Goal: Transaction & Acquisition: Purchase product/service

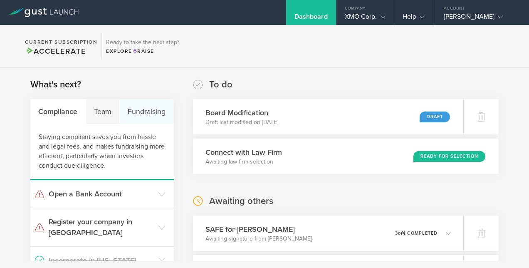
click at [145, 106] on div "Fundraising" at bounding box center [147, 111] width 54 height 25
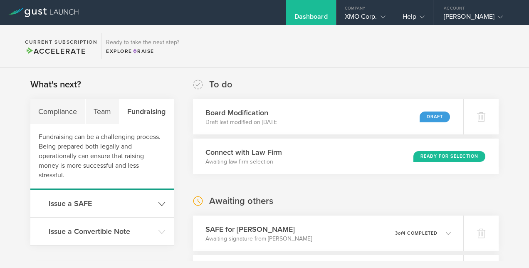
click at [89, 201] on h3 "Issue a SAFE" at bounding box center [101, 203] width 105 height 11
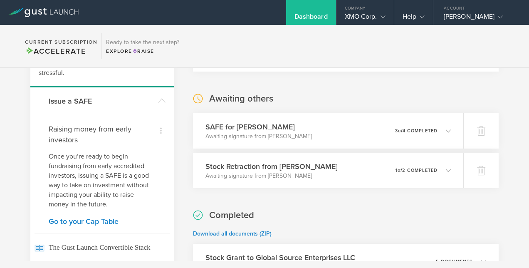
scroll to position [109, 0]
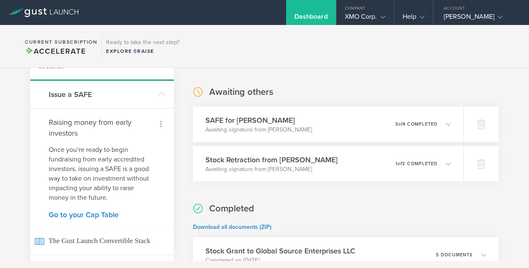
click at [157, 122] on icon at bounding box center [161, 124] width 10 height 10
click at [113, 117] on div at bounding box center [264, 134] width 529 height 268
click at [83, 93] on h3 "Issue a SAFE" at bounding box center [101, 94] width 105 height 11
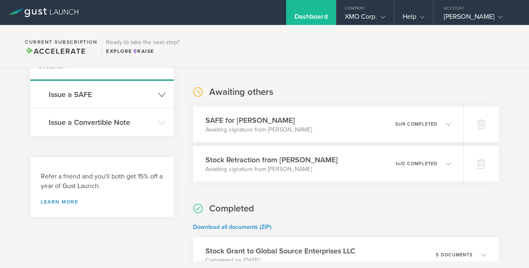
click at [83, 93] on h3 "Issue a SAFE" at bounding box center [101, 94] width 105 height 11
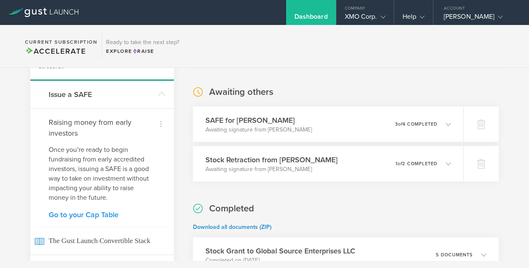
click at [83, 214] on link "Go to your Cap Table" at bounding box center [102, 214] width 107 height 7
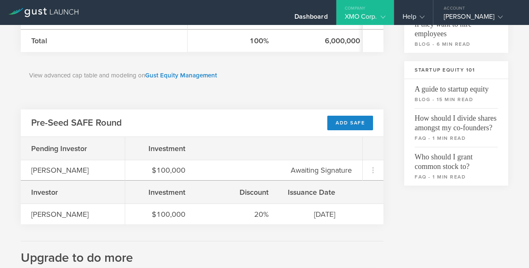
scroll to position [238, 0]
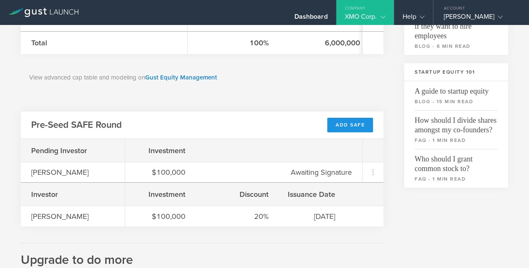
click at [344, 123] on div "Add SAFE" at bounding box center [350, 125] width 46 height 15
click at [344, 127] on div "Add SAFE" at bounding box center [350, 125] width 46 height 15
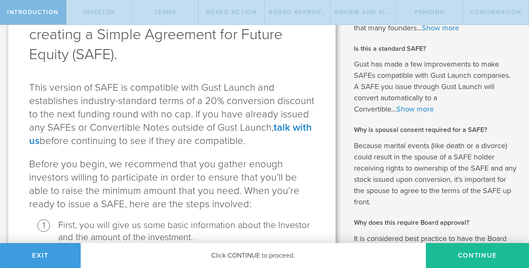
scroll to position [66, 0]
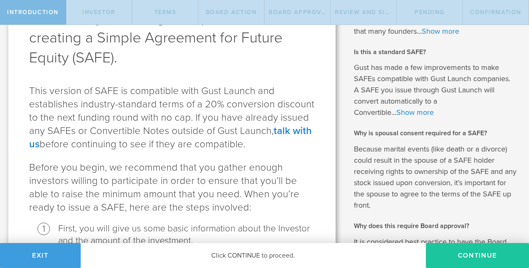
click at [479, 256] on button "Continue" at bounding box center [476, 255] width 103 height 25
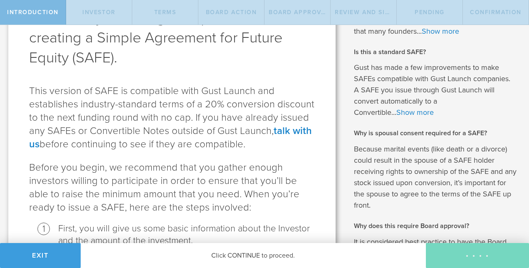
scroll to position [0, 0]
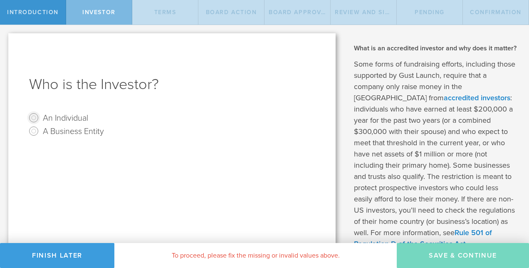
click at [33, 117] on input "An Individual" at bounding box center [33, 117] width 13 height 13
radio input "true"
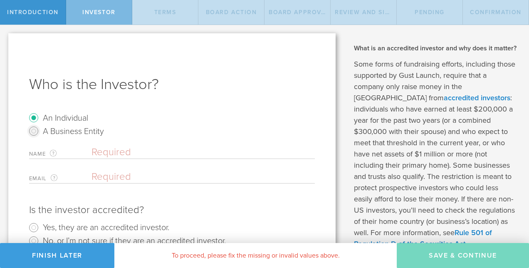
click at [33, 129] on input "A Business Entity" at bounding box center [33, 130] width 13 height 13
radio input "true"
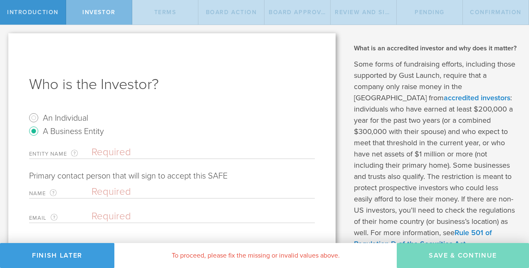
click at [103, 153] on input "text" at bounding box center [202, 152] width 223 height 12
type input "The Rodgers-Myers Family Trust"
click at [103, 194] on input "text" at bounding box center [200, 191] width 219 height 12
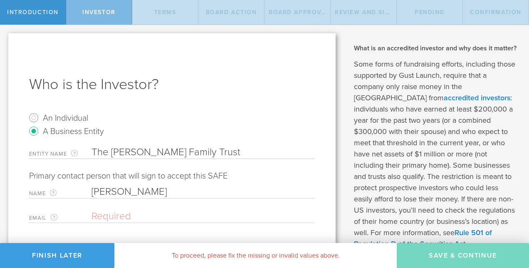
type input "Wayland Myers"
click at [114, 211] on input "email" at bounding box center [200, 216] width 219 height 12
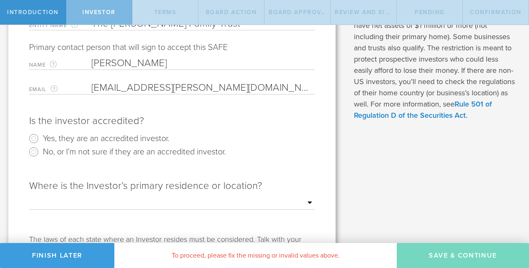
scroll to position [135, 0]
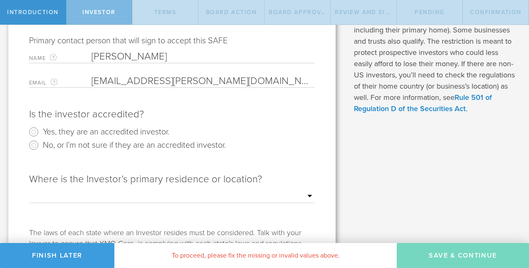
type input "Wayland.myers@gmail.com"
click at [33, 132] on input "Yes, they are an accredited investor." at bounding box center [33, 131] width 13 height 13
radio input "true"
click at [307, 196] on select "Outside of the US Alabama Alaska Arizona Arkansas California Colorado Connectic…" at bounding box center [171, 196] width 285 height 12
select select "string:CA"
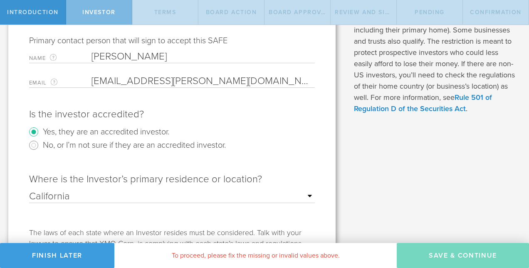
click at [29, 190] on select "Outside of the US Alabama Alaska Arizona Arkansas California Colorado Connectic…" at bounding box center [171, 196] width 285 height 12
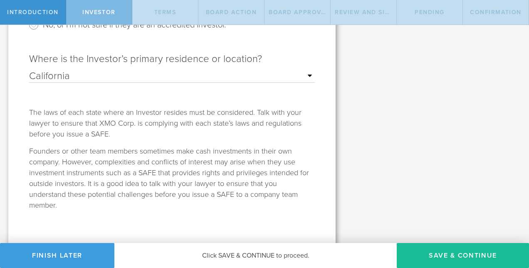
scroll to position [260, 0]
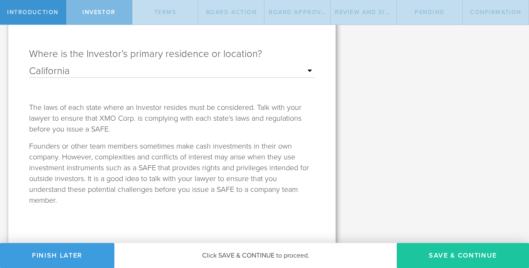
click at [459, 253] on button "Save & Continue" at bounding box center [462, 255] width 132 height 25
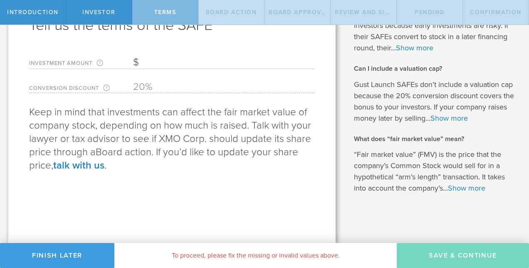
scroll to position [0, 0]
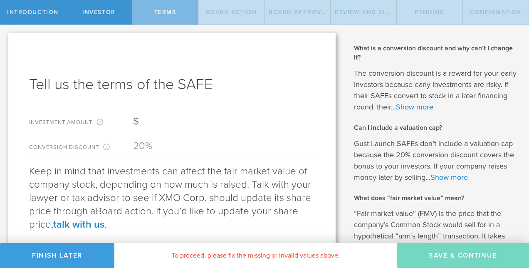
click at [152, 120] on input "Investment Amount The amount (in USD) that this investor is paying for the SAFE." at bounding box center [224, 121] width 182 height 12
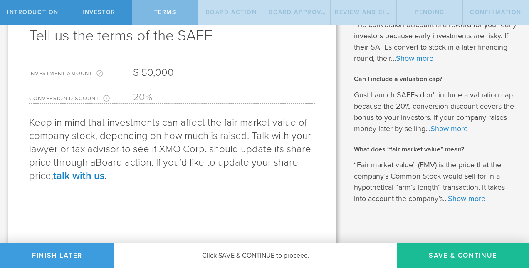
scroll to position [59, 0]
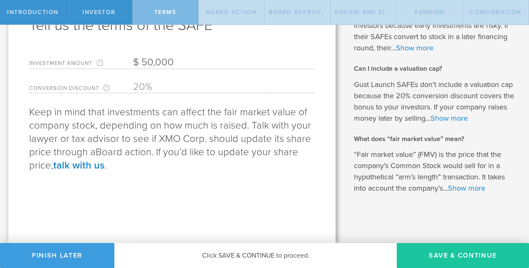
type input "50,000"
click at [440, 254] on button "Save & Continue" at bounding box center [462, 255] width 132 height 25
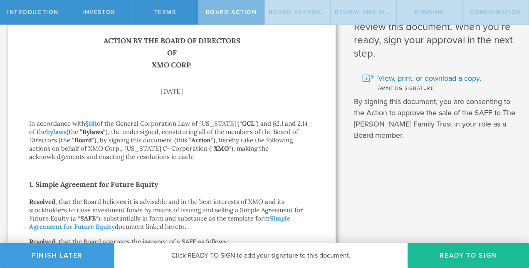
scroll to position [27, 0]
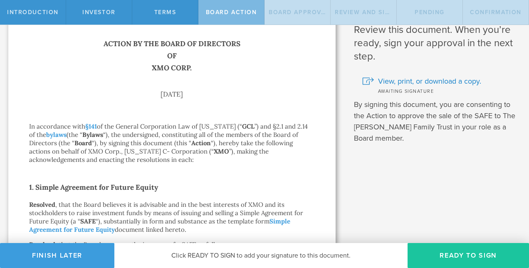
click at [455, 253] on button "Ready to Sign" at bounding box center [467, 255] width 121 height 25
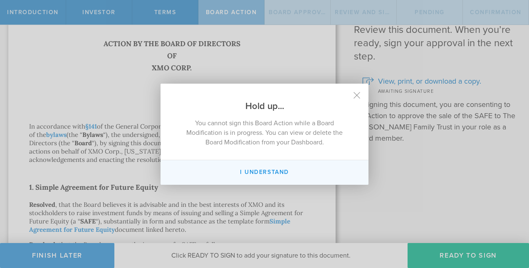
click at [285, 173] on button "I Understand" at bounding box center [264, 172] width 208 height 25
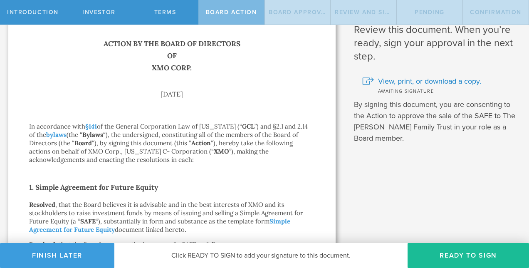
click at [229, 12] on span "Board Action" at bounding box center [231, 12] width 51 height 7
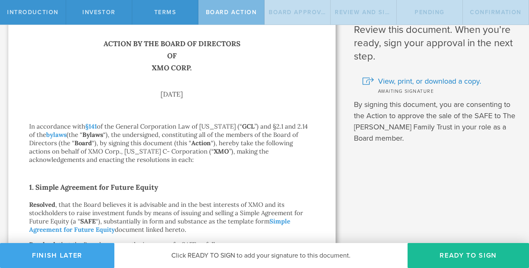
click at [92, 254] on button "Finish Later" at bounding box center [57, 255] width 114 height 25
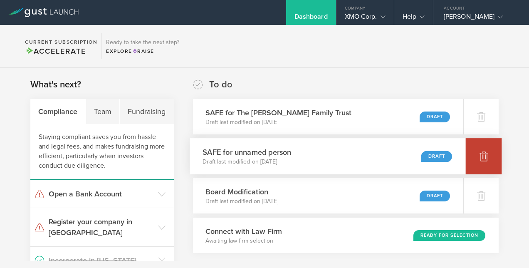
click at [479, 157] on icon at bounding box center [483, 156] width 9 height 8
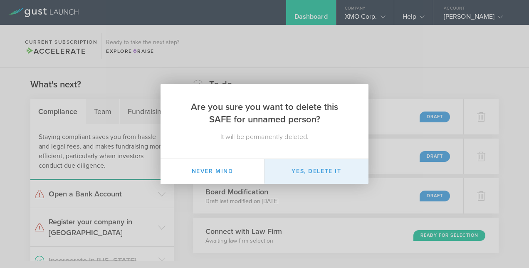
click at [325, 169] on button "Yes, delete it" at bounding box center [316, 171] width 104 height 25
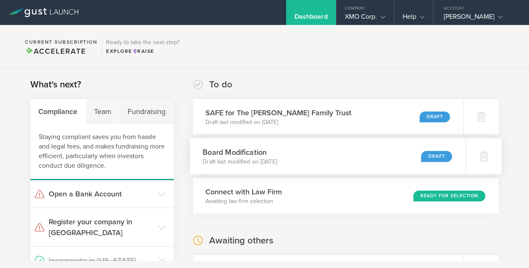
click at [300, 156] on div "Board Modification Draft last modified on [DATE] Draft" at bounding box center [326, 156] width 275 height 36
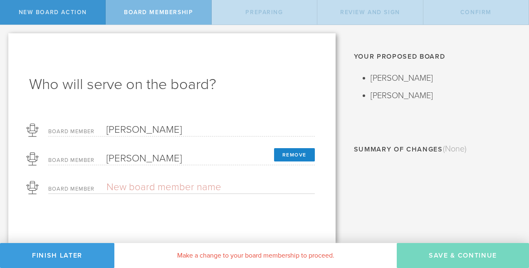
click at [276, 185] on div "Board Member" at bounding box center [181, 185] width 266 height 17
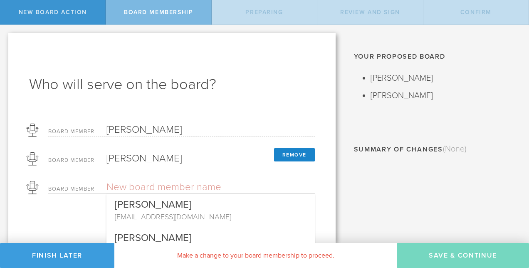
click at [199, 182] on input "text" at bounding box center [181, 187] width 150 height 12
click at [385, 178] on div "Current Board Alfred Sotelo (You) Brian Alvara Why can't I add more seats to my…" at bounding box center [436, 134] width 185 height 218
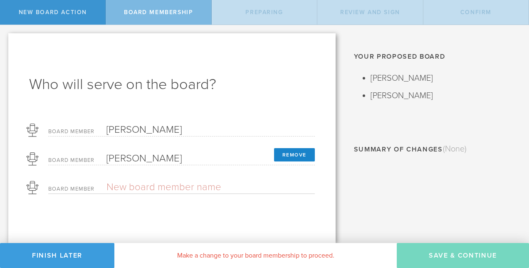
click at [161, 189] on input "text" at bounding box center [181, 187] width 150 height 12
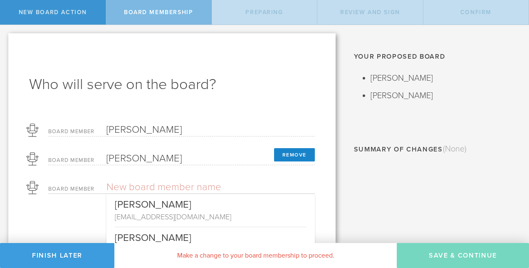
click at [248, 116] on div "Who will serve on the board? Board Member Alfred Sotelo Board Member Brian Alva…" at bounding box center [171, 137] width 327 height 209
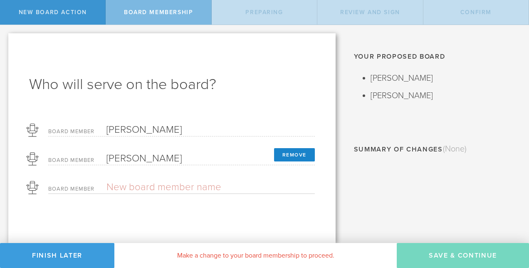
click at [170, 180] on div "Board Member" at bounding box center [181, 185] width 266 height 17
click at [297, 150] on button "Remove" at bounding box center [294, 154] width 41 height 13
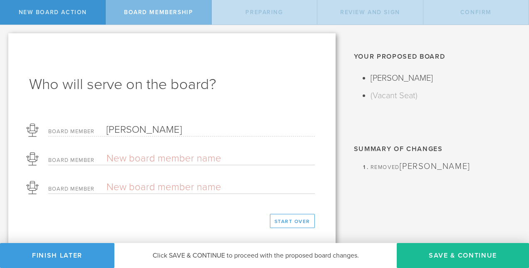
scroll to position [25, 0]
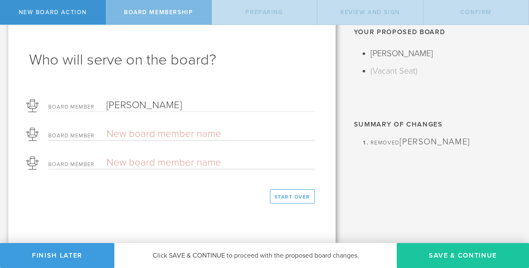
click at [458, 253] on button "Save & Continue" at bounding box center [462, 255] width 132 height 25
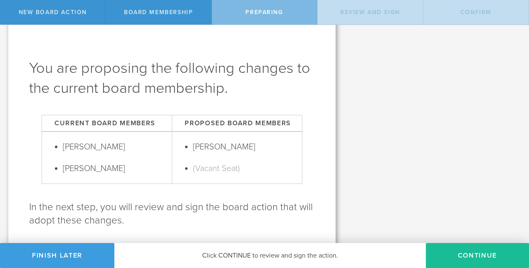
scroll to position [14, 0]
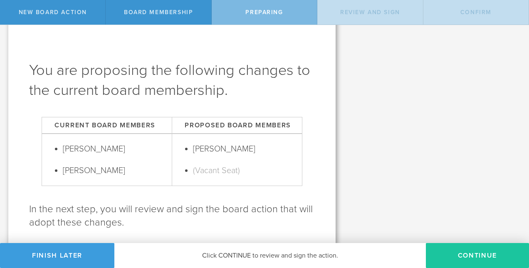
click at [467, 250] on button "Continue" at bounding box center [476, 255] width 103 height 25
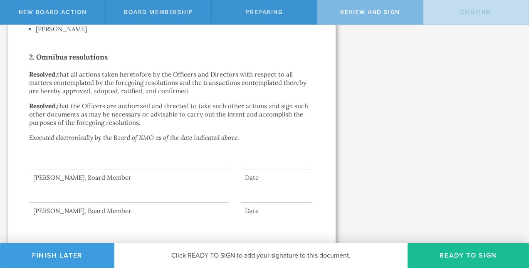
scroll to position [291, 0]
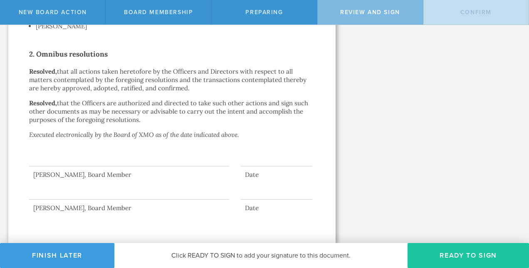
click at [461, 253] on button "Ready to Sign" at bounding box center [467, 255] width 121 height 25
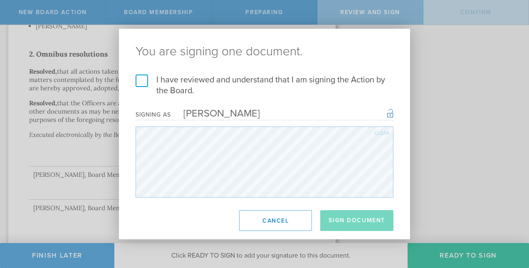
click at [142, 81] on label "I have reviewed and understand that I am signing the Action by the Board." at bounding box center [264, 85] width 258 height 22
click at [0, 0] on input "I have reviewed and understand that I am signing the Action by the Board." at bounding box center [0, 0] width 0 height 0
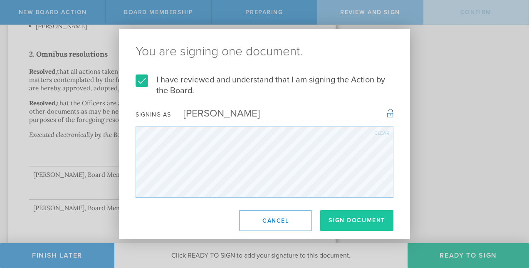
click at [341, 218] on button "Sign Document" at bounding box center [356, 220] width 73 height 21
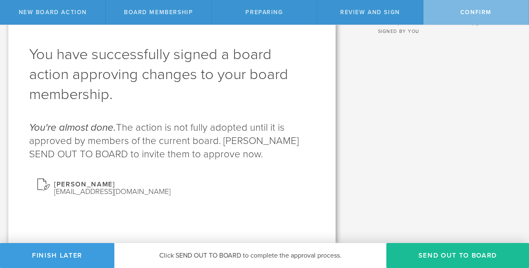
scroll to position [0, 0]
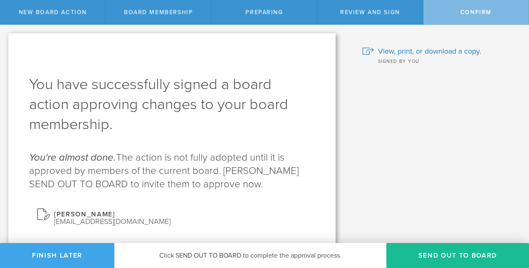
click at [64, 253] on button "Finish Later" at bounding box center [57, 255] width 114 height 25
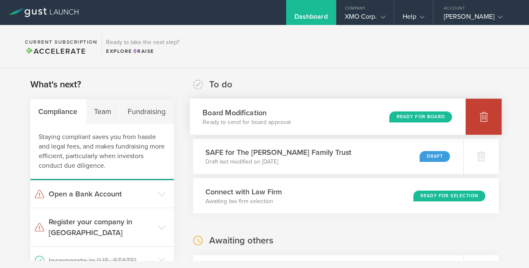
click at [479, 116] on icon at bounding box center [483, 117] width 9 height 8
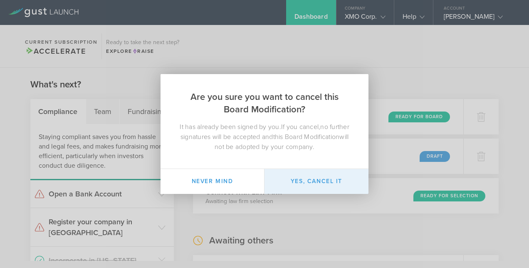
click at [309, 179] on button "Yes, cancel it" at bounding box center [316, 181] width 104 height 25
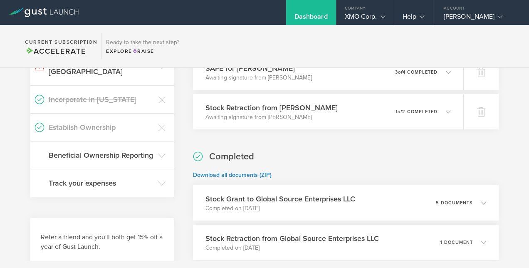
scroll to position [164, 0]
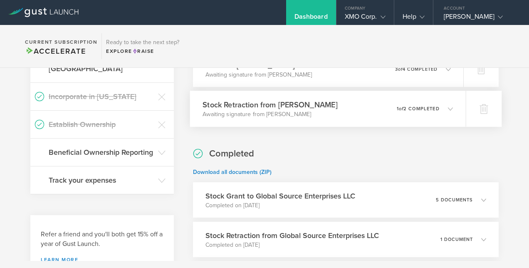
click at [296, 105] on h3 "Stock Retraction from [PERSON_NAME]" at bounding box center [269, 104] width 135 height 11
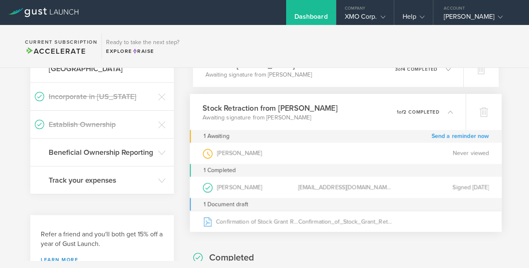
click at [463, 137] on link "Send a reminder now" at bounding box center [460, 136] width 58 height 13
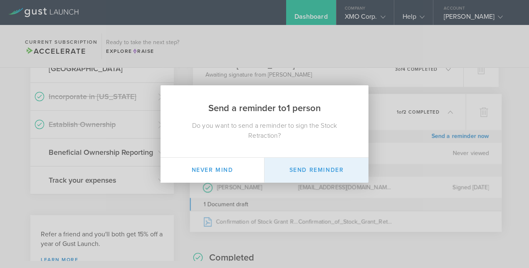
click at [314, 172] on button "Send Reminder" at bounding box center [316, 169] width 104 height 25
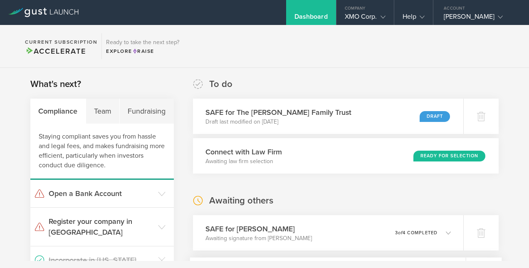
scroll to position [0, 0]
click at [420, 116] on div "Draft" at bounding box center [435, 116] width 31 height 11
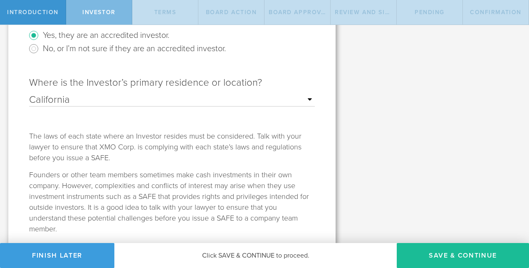
scroll to position [260, 0]
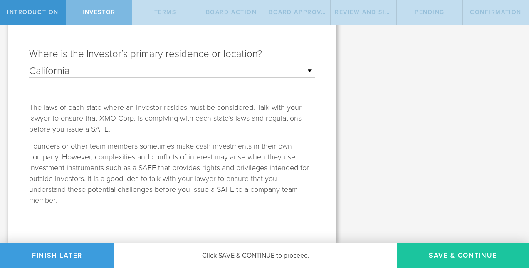
click at [446, 256] on button "Save & Continue" at bounding box center [462, 255] width 132 height 25
type input "50,000"
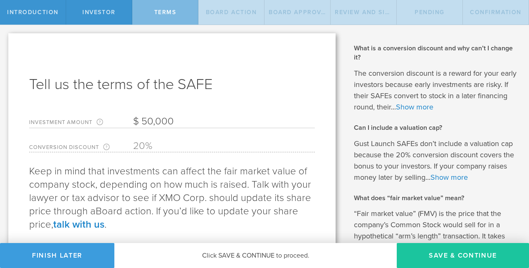
click at [446, 255] on button "Save & Continue" at bounding box center [462, 255] width 132 height 25
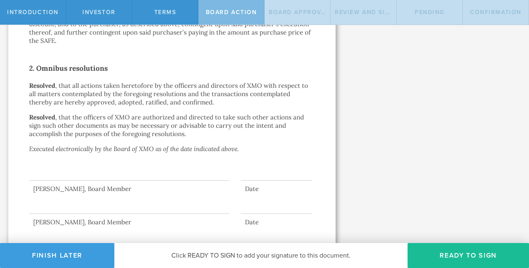
scroll to position [336, 0]
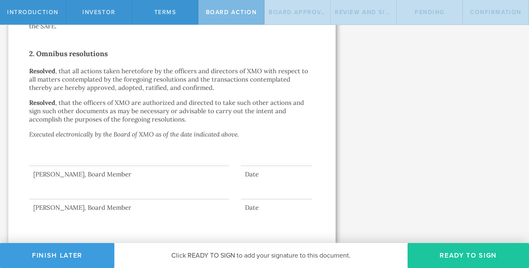
click at [452, 251] on button "Ready to Sign" at bounding box center [467, 255] width 121 height 25
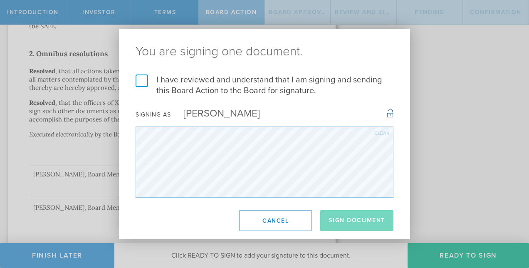
click at [141, 79] on label "I have reviewed and understand that I am signing and sending this Board Action …" at bounding box center [264, 85] width 258 height 22
click at [0, 0] on input "I have reviewed and understand that I am signing and sending this Board Action …" at bounding box center [0, 0] width 0 height 0
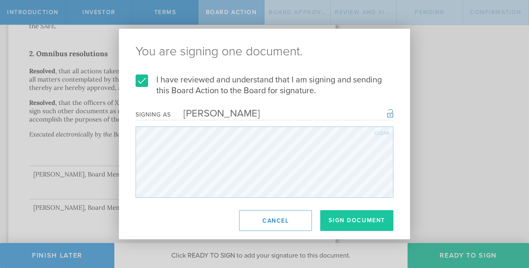
click at [342, 215] on button "Sign Document" at bounding box center [356, 220] width 73 height 21
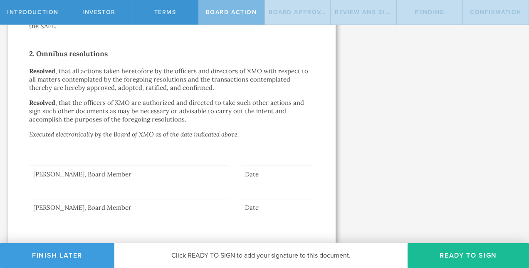
scroll to position [0, 0]
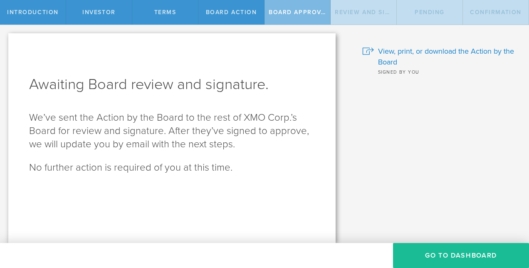
drag, startPoint x: 459, startPoint y: 157, endPoint x: 437, endPoint y: 186, distance: 36.5
click at [437, 186] on div "What is a SAFE and when should I use it? A Simple Agreement for Future Equity (…" at bounding box center [436, 134] width 185 height 218
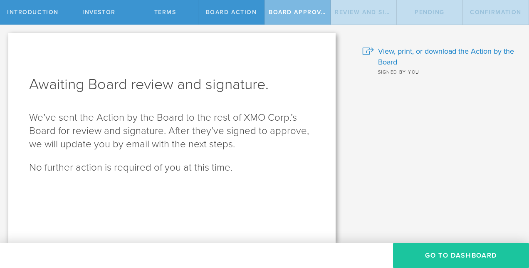
click at [447, 251] on button "Go To Dashboard" at bounding box center [461, 255] width 136 height 25
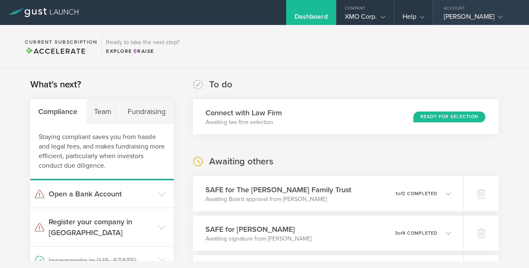
click at [497, 15] on icon at bounding box center [499, 17] width 5 height 5
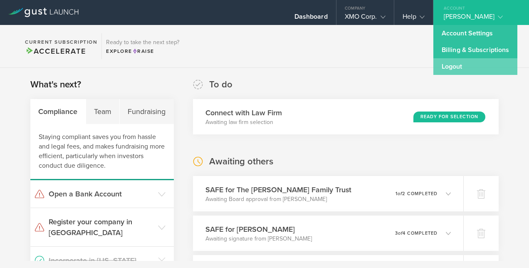
click at [462, 64] on link "Logout" at bounding box center [475, 66] width 84 height 17
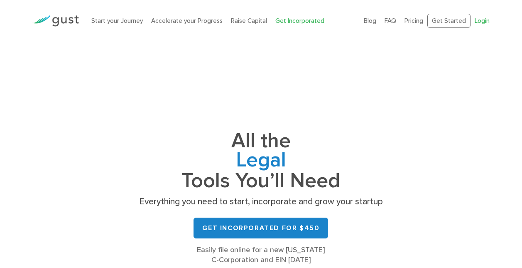
click at [484, 20] on link "Login" at bounding box center [482, 20] width 15 height 7
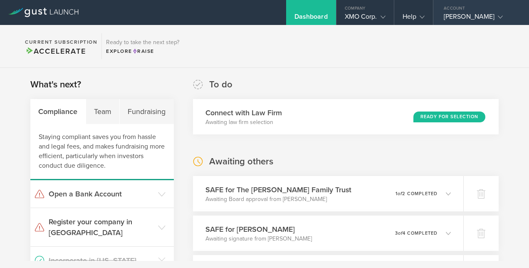
click at [465, 15] on div "[PERSON_NAME]" at bounding box center [478, 18] width 71 height 12
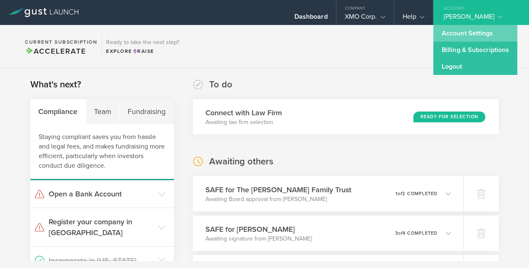
click at [462, 32] on link "Account Settings" at bounding box center [475, 33] width 84 height 17
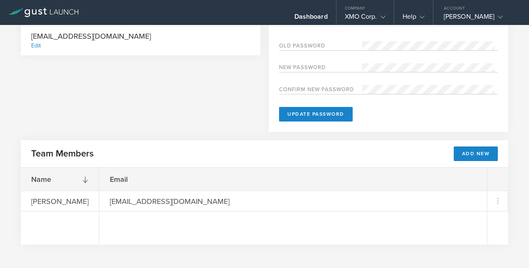
scroll to position [66, 0]
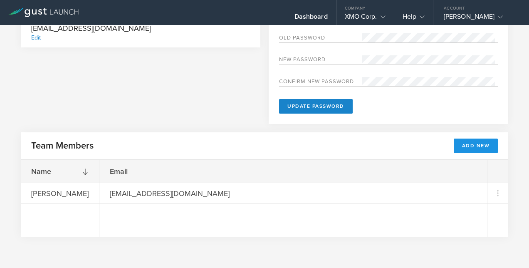
click at [461, 145] on button "Add New" at bounding box center [475, 145] width 44 height 15
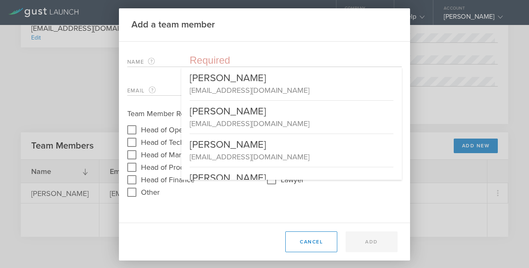
click at [199, 61] on input "text" at bounding box center [295, 60] width 212 height 12
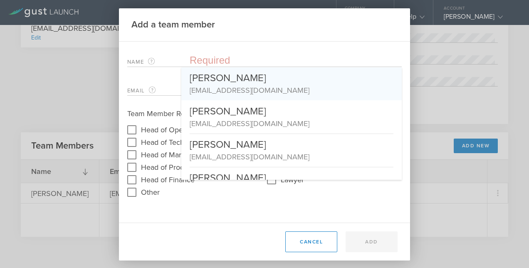
click at [209, 84] on div "[PERSON_NAME]" at bounding box center [291, 75] width 204 height 17
type input "[PERSON_NAME]"
type input "[EMAIL_ADDRESS][DOMAIN_NAME]"
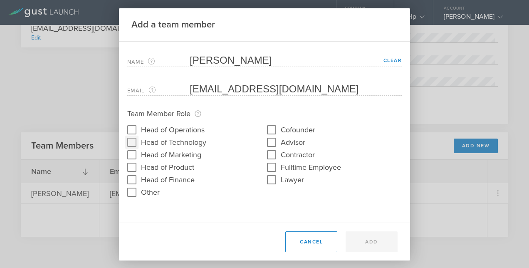
click at [125, 141] on input "Head of Technology" at bounding box center [131, 141] width 13 height 13
checkbox input "true"
click at [371, 243] on button "Add" at bounding box center [371, 241] width 52 height 21
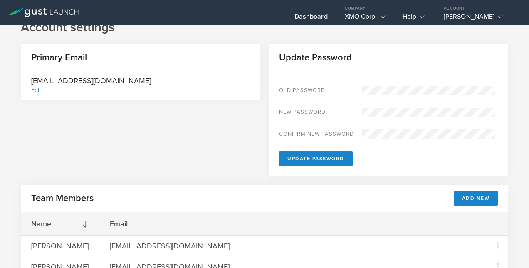
scroll to position [0, 0]
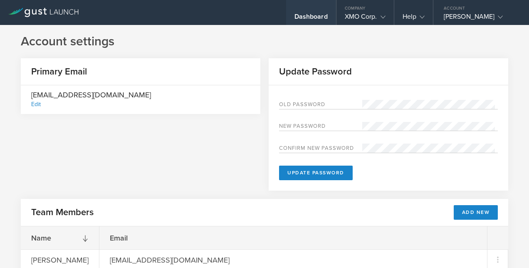
click at [302, 14] on div "Dashboard" at bounding box center [310, 18] width 33 height 12
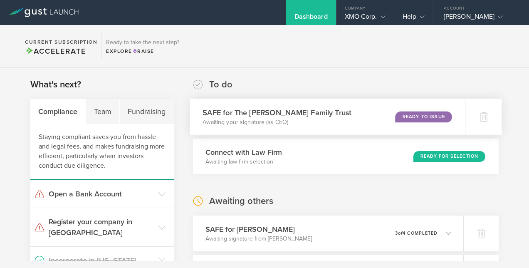
click at [411, 115] on div "Ready to Issue" at bounding box center [423, 116] width 57 height 11
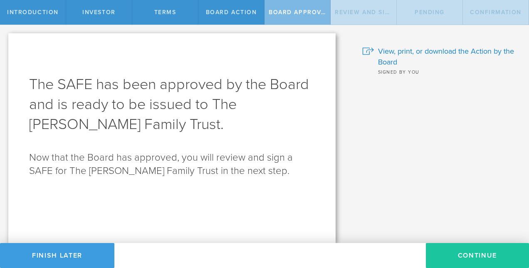
click at [460, 251] on button "Continue" at bounding box center [476, 255] width 103 height 25
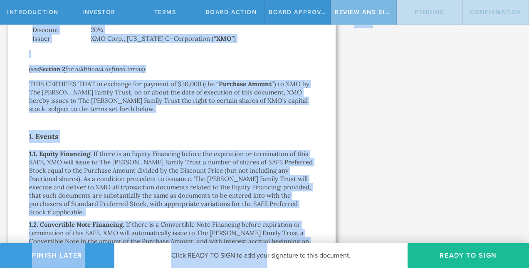
scroll to position [182, 0]
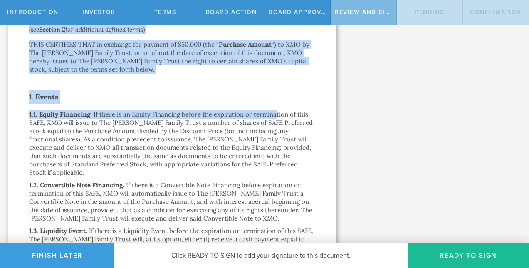
drag, startPoint x: 266, startPoint y: 153, endPoint x: 273, endPoint y: 105, distance: 49.1
drag, startPoint x: 273, startPoint y: 105, endPoint x: 235, endPoint y: 102, distance: 37.9
click at [235, 102] on h2 "1. Events" at bounding box center [171, 96] width 285 height 13
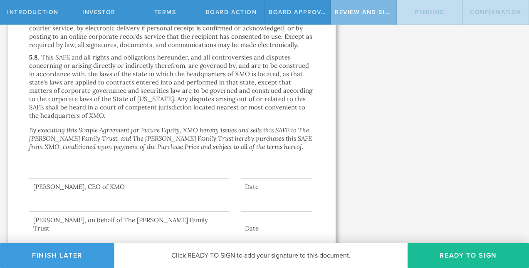
scroll to position [2313, 0]
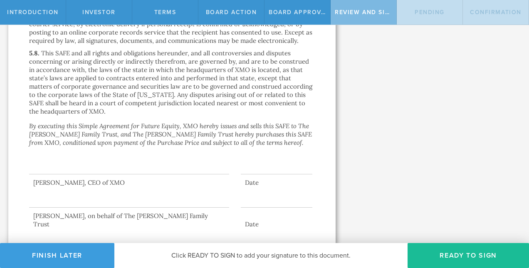
click at [233, 103] on div "5.8. This SAFE and all rights and obligations hereunder, and all controversies …" at bounding box center [171, 82] width 285 height 66
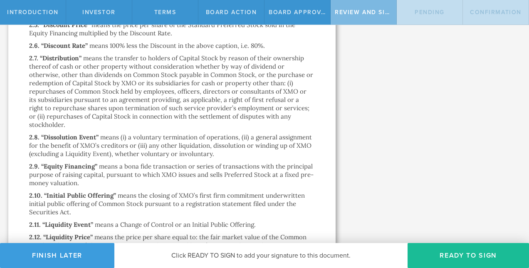
scroll to position [951, 0]
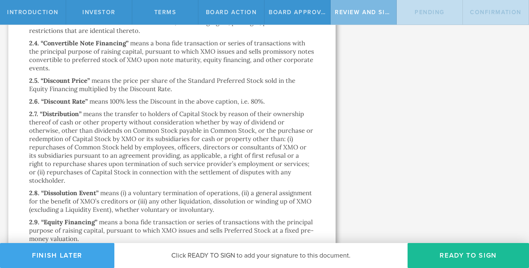
click at [71, 254] on button "Finish Later" at bounding box center [57, 255] width 114 height 25
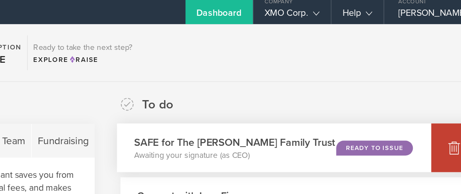
click at [413, 118] on icon at bounding box center [417, 117] width 9 height 8
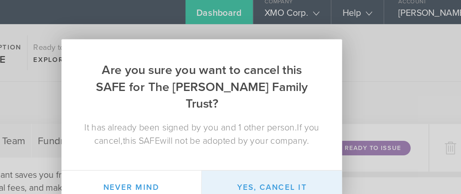
click at [290, 144] on button "Yes, cancel it" at bounding box center [283, 145] width 104 height 25
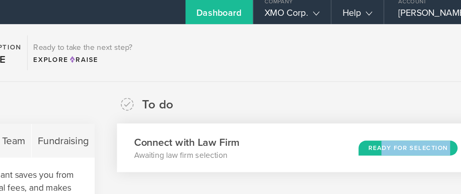
drag, startPoint x: 420, startPoint y: 149, endPoint x: 356, endPoint y: 116, distance: 71.4
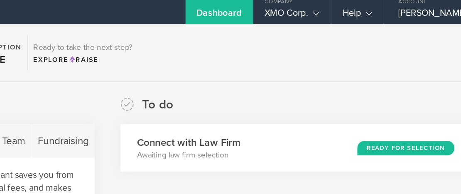
click at [246, 65] on section "Current Subscription Accelerate Ready to take the next step? Explore Raise" at bounding box center [230, 46] width 461 height 43
drag, startPoint x: 196, startPoint y: 142, endPoint x: 174, endPoint y: 137, distance: 22.3
click at [118, 110] on div "Fundraising" at bounding box center [128, 111] width 47 height 25
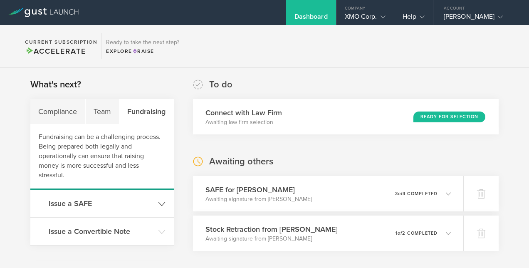
click at [71, 203] on h3 "Issue a SAFE" at bounding box center [101, 203] width 105 height 11
click at [71, 200] on h3 "Issue a SAFE" at bounding box center [101, 203] width 105 height 11
drag, startPoint x: 71, startPoint y: 200, endPoint x: 69, endPoint y: 209, distance: 9.0
click at [69, 209] on header "Issue a SAFE" at bounding box center [101, 202] width 143 height 27
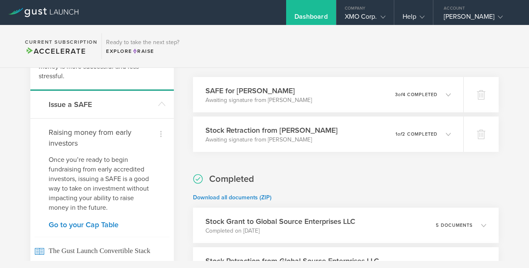
scroll to position [100, 0]
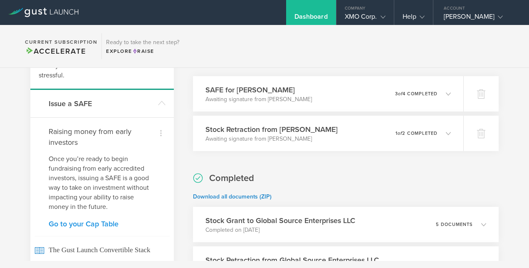
click at [103, 221] on link "Go to your Cap Table" at bounding box center [102, 223] width 107 height 7
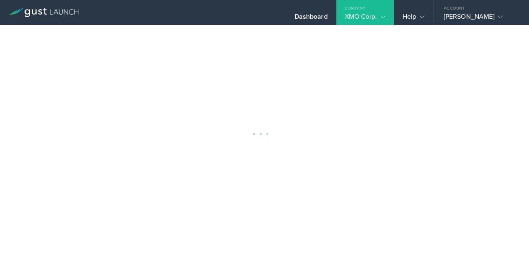
click at [103, 221] on div at bounding box center [264, 134] width 529 height 268
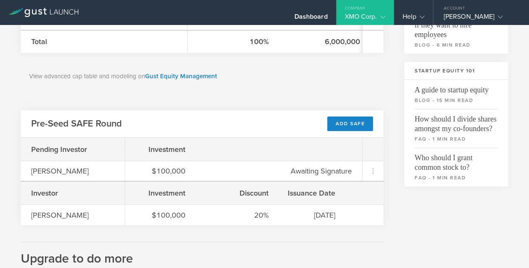
scroll to position [240, 0]
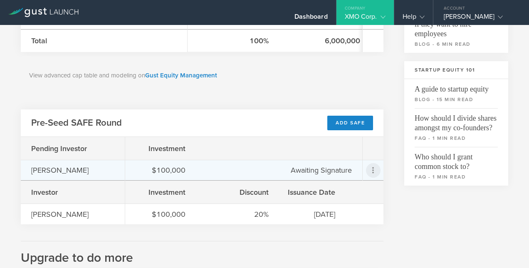
click at [372, 172] on icon at bounding box center [373, 170] width 2 height 6
click at [350, 193] on div "Send a Reminder" at bounding box center [346, 196] width 51 height 10
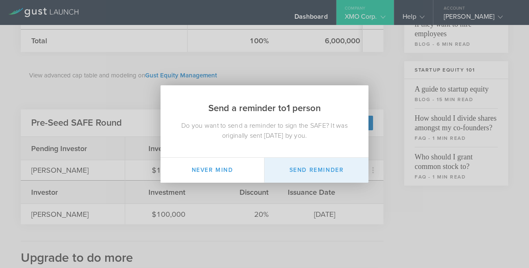
click at [325, 170] on button "Send Reminder" at bounding box center [316, 169] width 104 height 25
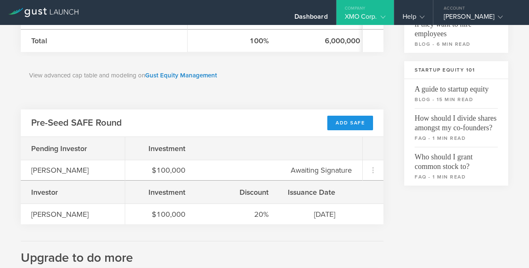
click at [337, 124] on div "Add SAFE" at bounding box center [350, 123] width 46 height 15
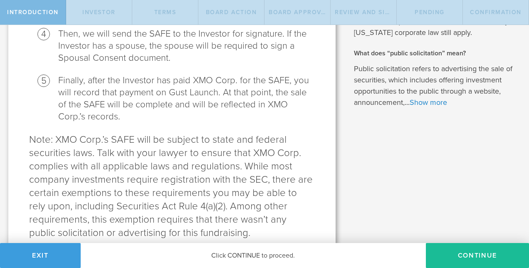
scroll to position [438, 0]
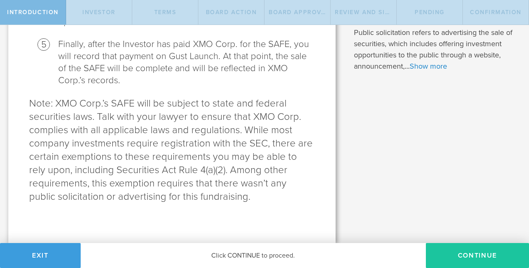
click at [479, 255] on button "Continue" at bounding box center [476, 255] width 103 height 25
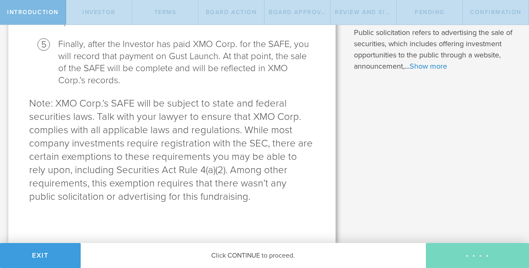
scroll to position [0, 0]
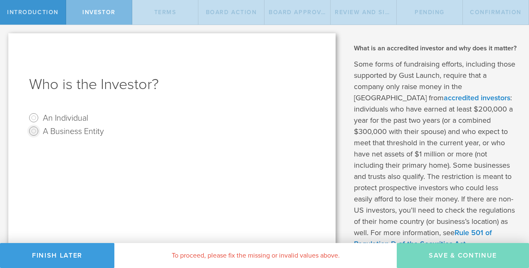
click at [34, 130] on input "A Business Entity" at bounding box center [33, 130] width 13 height 13
radio input "true"
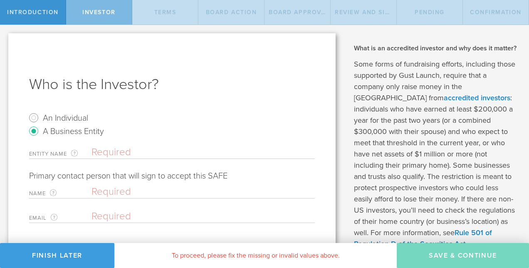
click at [124, 153] on input "text" at bounding box center [202, 152] width 223 height 12
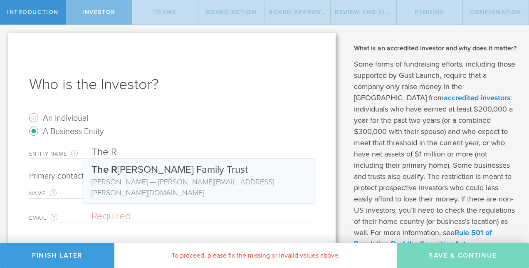
click at [129, 170] on div "The R odgers-Myers Family Trust" at bounding box center [198, 167] width 215 height 17
type input "The Rodgers-Myers Family Trust"
type input "Wayland Myers"
type input "wayland.myers@gmail.com"
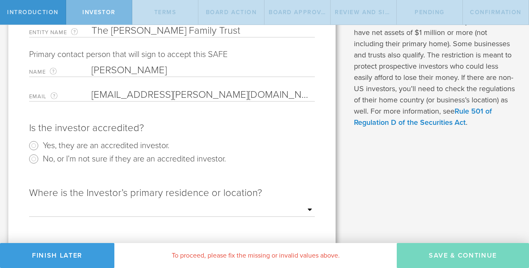
scroll to position [128, 0]
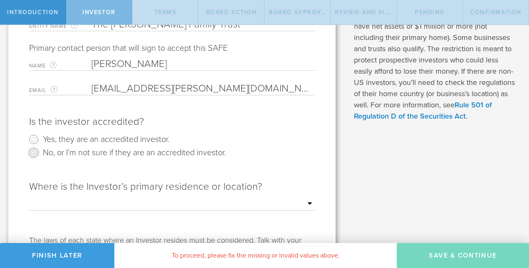
click at [33, 152] on input "No, or I’m not sure if they are an accredited investor." at bounding box center [33, 152] width 13 height 13
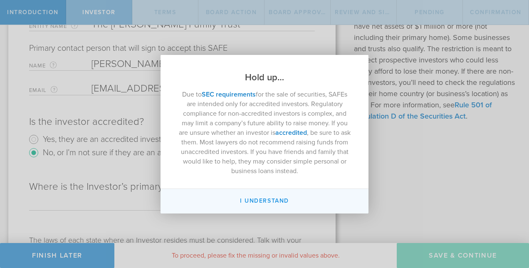
click at [279, 197] on button "I Understand" at bounding box center [264, 201] width 208 height 25
radio input "false"
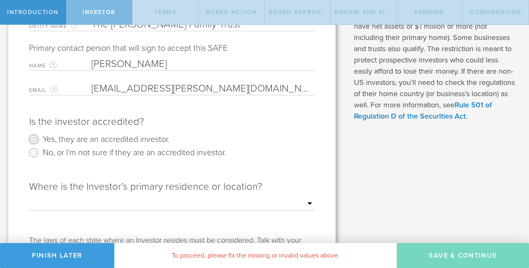
click at [31, 138] on input "Yes, they are an accredited investor." at bounding box center [33, 139] width 13 height 13
radio input "true"
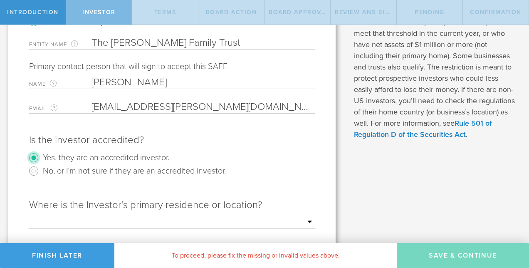
scroll to position [92, 0]
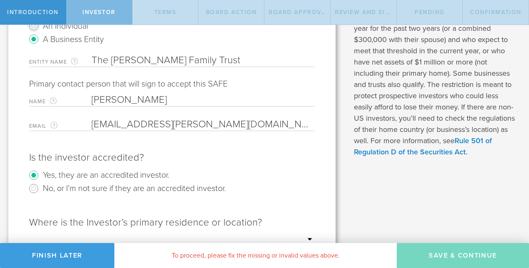
click at [33, 27] on input "An Individual" at bounding box center [33, 25] width 13 height 13
radio input "true"
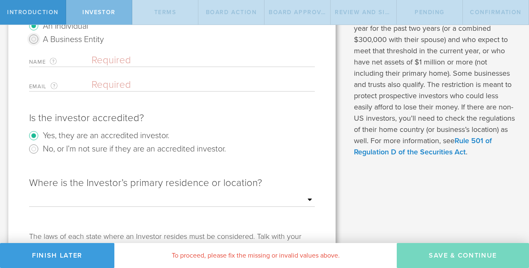
click at [33, 41] on input "A Business Entity" at bounding box center [33, 38] width 13 height 13
radio input "true"
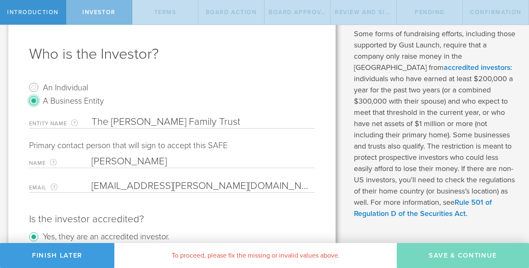
scroll to position [0, 0]
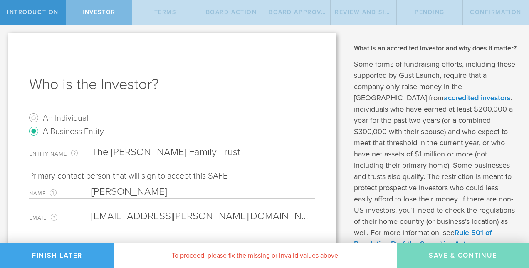
click at [74, 261] on button "Finish Later" at bounding box center [57, 255] width 114 height 25
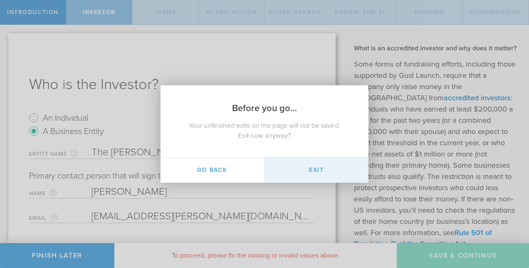
click at [305, 170] on button "Exit" at bounding box center [316, 169] width 104 height 25
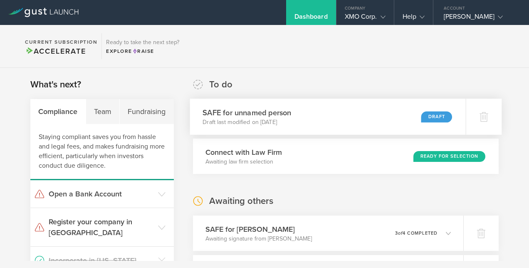
click at [281, 113] on h3 "SAFE for unnamed person" at bounding box center [246, 112] width 89 height 11
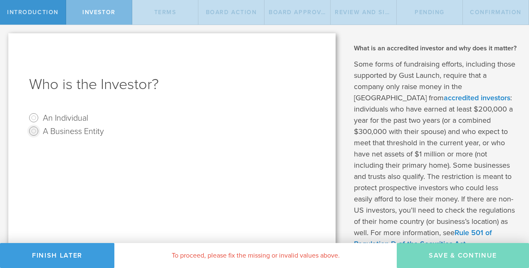
click at [34, 129] on input "A Business Entity" at bounding box center [33, 130] width 13 height 13
radio input "true"
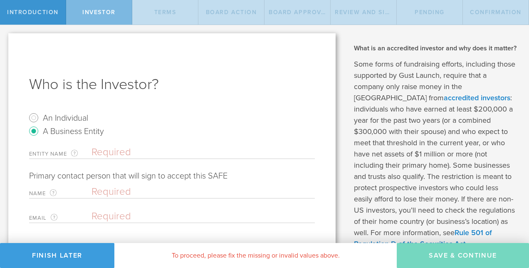
click at [149, 150] on input "text" at bounding box center [202, 152] width 223 height 12
type input "w"
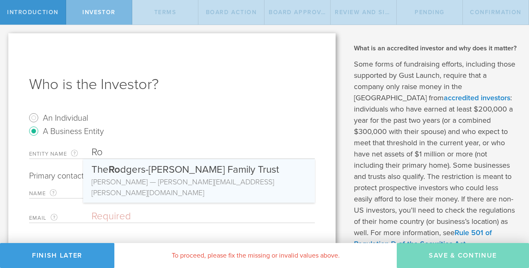
click at [148, 169] on div "The Ro dgers-Myers Family Trust" at bounding box center [198, 167] width 215 height 17
type input "The [PERSON_NAME] Family Trust"
type input "[PERSON_NAME]"
type input "[EMAIL_ADDRESS][PERSON_NAME][DOMAIN_NAME]"
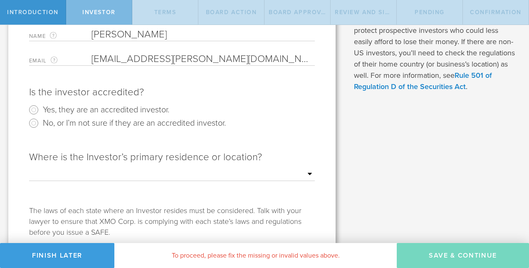
scroll to position [163, 0]
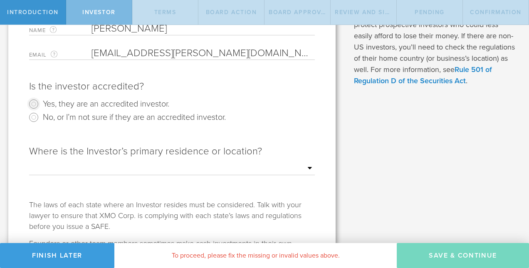
click at [34, 101] on input "Yes, they are an accredited investor." at bounding box center [33, 103] width 13 height 13
radio input "true"
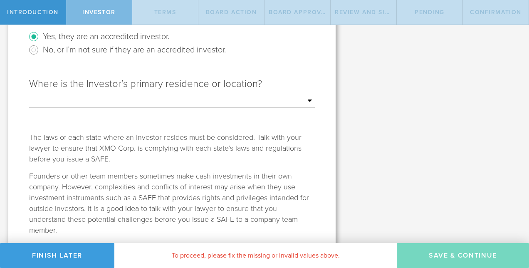
scroll to position [226, 0]
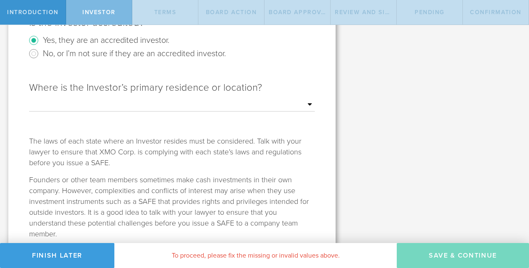
click at [306, 104] on select "Outside of the US Alabama Alaska Arizona Arkansas California Colorado Connectic…" at bounding box center [171, 104] width 285 height 12
select select "string:CA"
click at [29, 98] on select "Outside of the US Alabama Alaska Arizona Arkansas California Colorado Connectic…" at bounding box center [171, 104] width 285 height 12
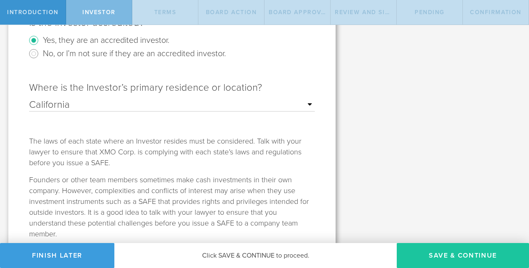
click at [432, 254] on button "Save & Continue" at bounding box center [462, 255] width 132 height 25
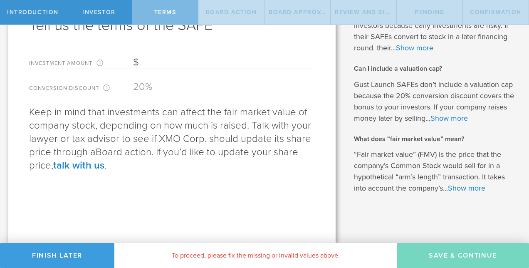
scroll to position [0, 0]
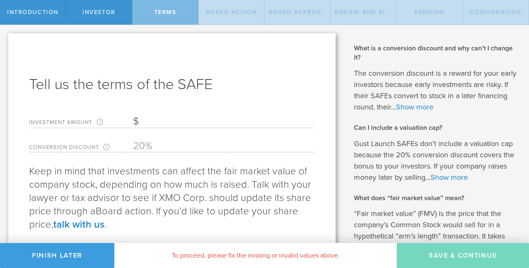
click at [158, 123] on input "Investment Amount The amount (in USD) that this investor is paying for the SAFE." at bounding box center [224, 121] width 182 height 12
type input "50,000"
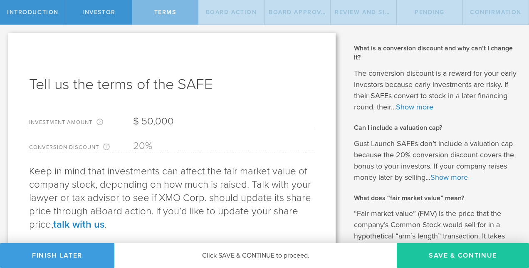
click at [442, 256] on button "Save & Continue" at bounding box center [462, 255] width 132 height 25
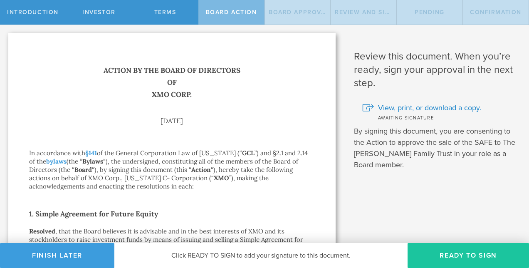
click at [447, 256] on button "Ready to Sign" at bounding box center [467, 255] width 121 height 25
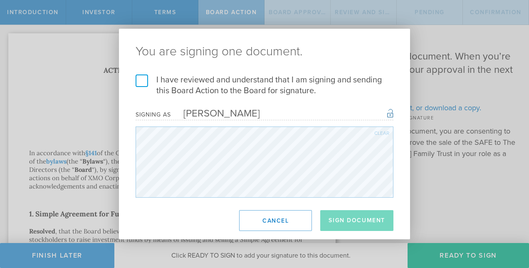
click at [140, 79] on label "I have reviewed and understand that I am signing and sending this Board Action …" at bounding box center [264, 85] width 258 height 22
click at [0, 0] on input "I have reviewed and understand that I am signing and sending this Board Action …" at bounding box center [0, 0] width 0 height 0
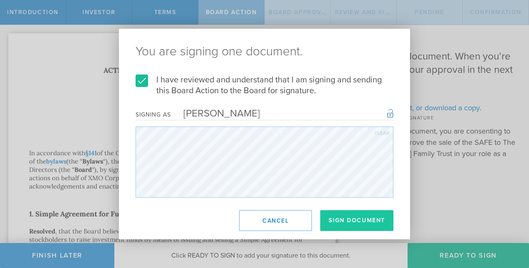
click at [346, 218] on button "Sign Document" at bounding box center [356, 220] width 73 height 21
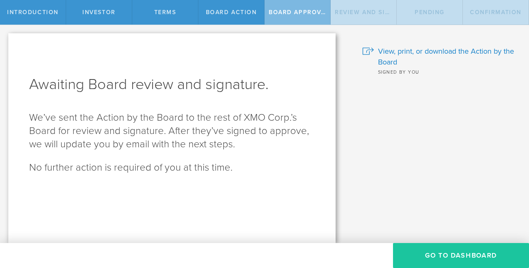
click at [439, 251] on button "Go To Dashboard" at bounding box center [461, 255] width 136 height 25
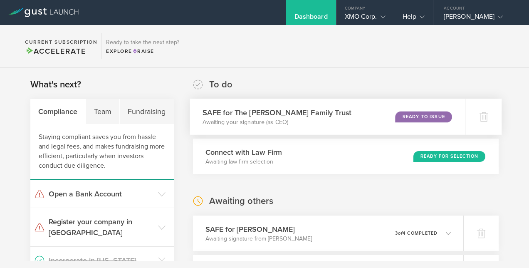
click at [419, 115] on div "Ready to Issue" at bounding box center [423, 116] width 57 height 11
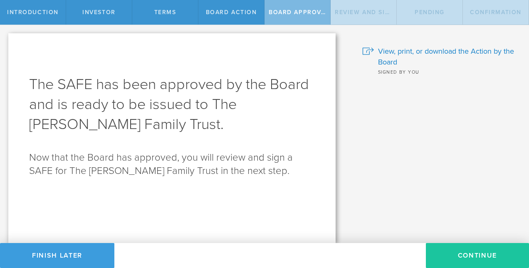
drag, startPoint x: 460, startPoint y: 254, endPoint x: 460, endPoint y: 259, distance: 5.0
click at [460, 259] on button "Continue" at bounding box center [476, 255] width 103 height 25
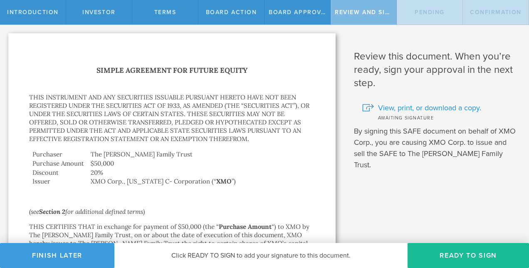
click at [396, 108] on span "View, print, or download a copy." at bounding box center [429, 107] width 103 height 11
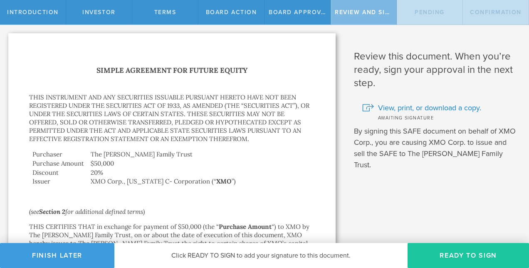
click at [448, 252] on button "Ready to Sign" at bounding box center [467, 255] width 121 height 25
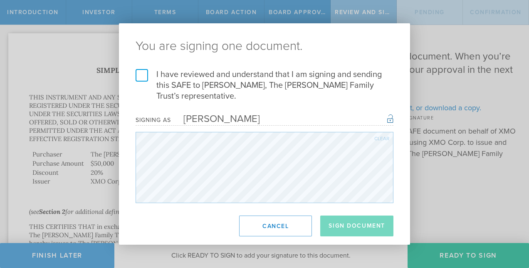
click at [142, 74] on label "I have reviewed and understand that I am signing and sending this SAFE to [PERS…" at bounding box center [264, 85] width 258 height 32
click at [0, 0] on input "I have reviewed and understand that I am signing and sending this SAFE to [PERS…" at bounding box center [0, 0] width 0 height 0
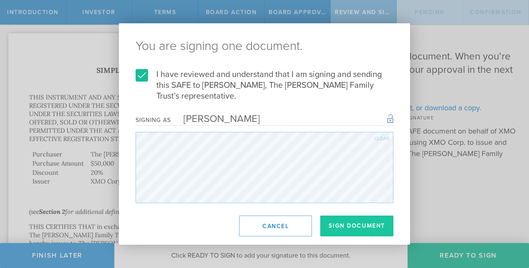
click at [359, 226] on button "Sign Document" at bounding box center [356, 225] width 73 height 21
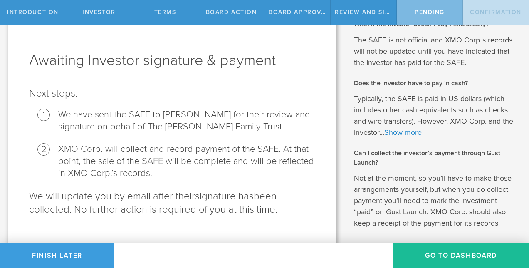
scroll to position [22, 0]
